Goal: Task Accomplishment & Management: Manage account settings

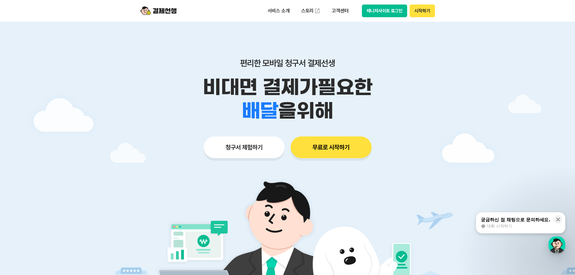
click at [375, 54] on div "편리한 모바일 청구서 결제선생 비대면 결제가 필요한 학원 공부방 호텔 쇼핑몰 병원 배달 보험사 항공사 골프장 을 위해 청구서 체험하기 무료로 …" at bounding box center [287, 96] width 309 height 149
click at [325, 150] on button "무료로 시작하기" at bounding box center [330, 147] width 81 height 22
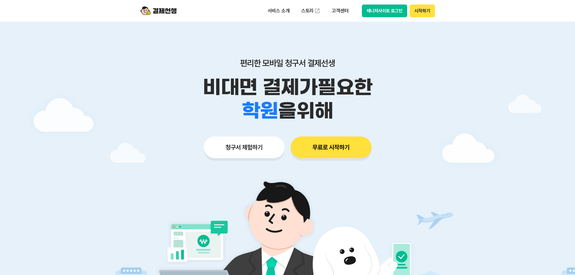
click at [387, 11] on button "매니저사이트 로그인" at bounding box center [385, 11] width 46 height 13
